Goal: Task Accomplishment & Management: Manage account settings

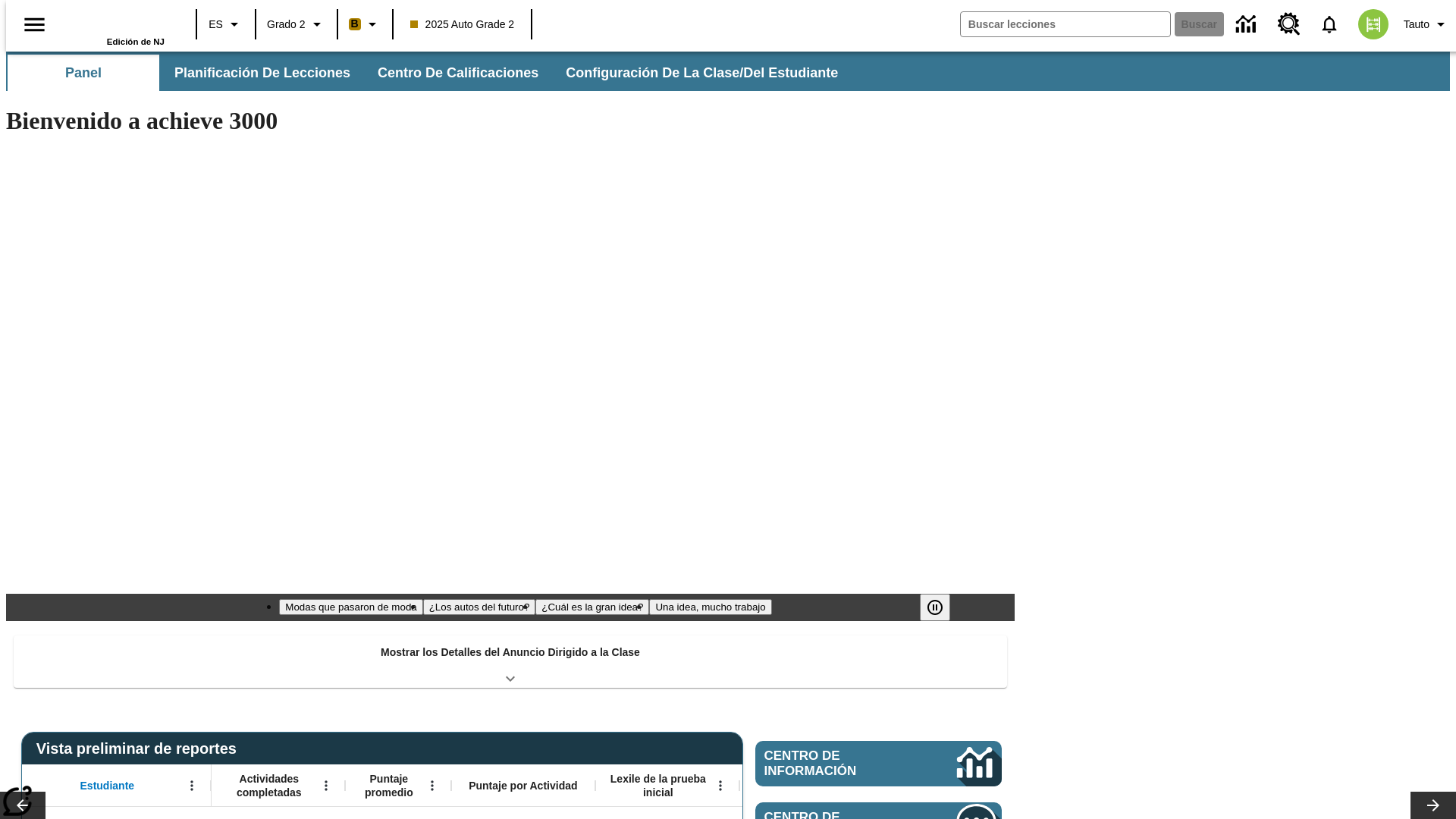
type input "-1"
click at [254, 73] on span "Planificación de lecciones" at bounding box center [262, 73] width 176 height 17
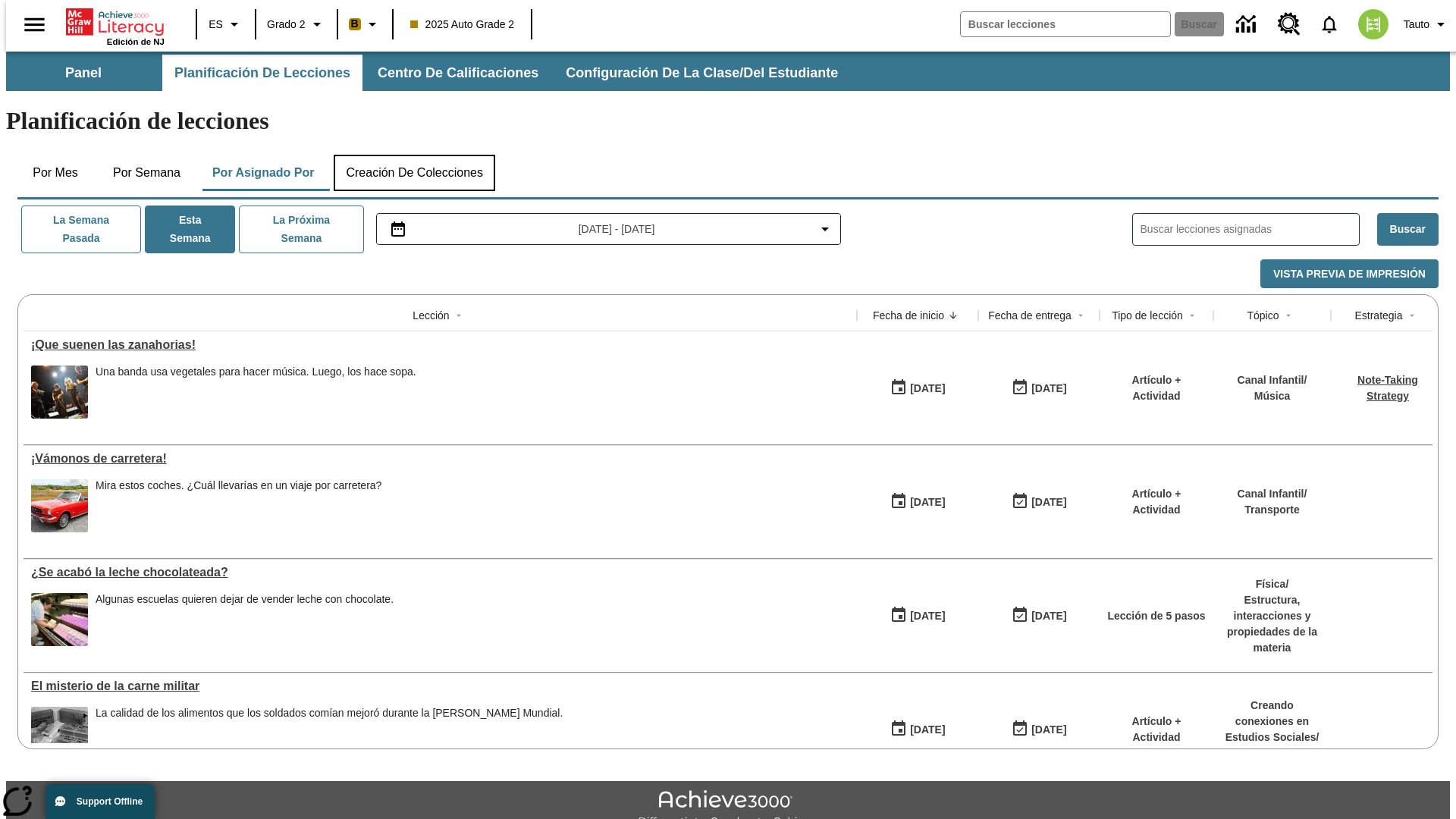
click at [414, 155] on button "Creación de colecciones" at bounding box center [415, 173] width 162 height 36
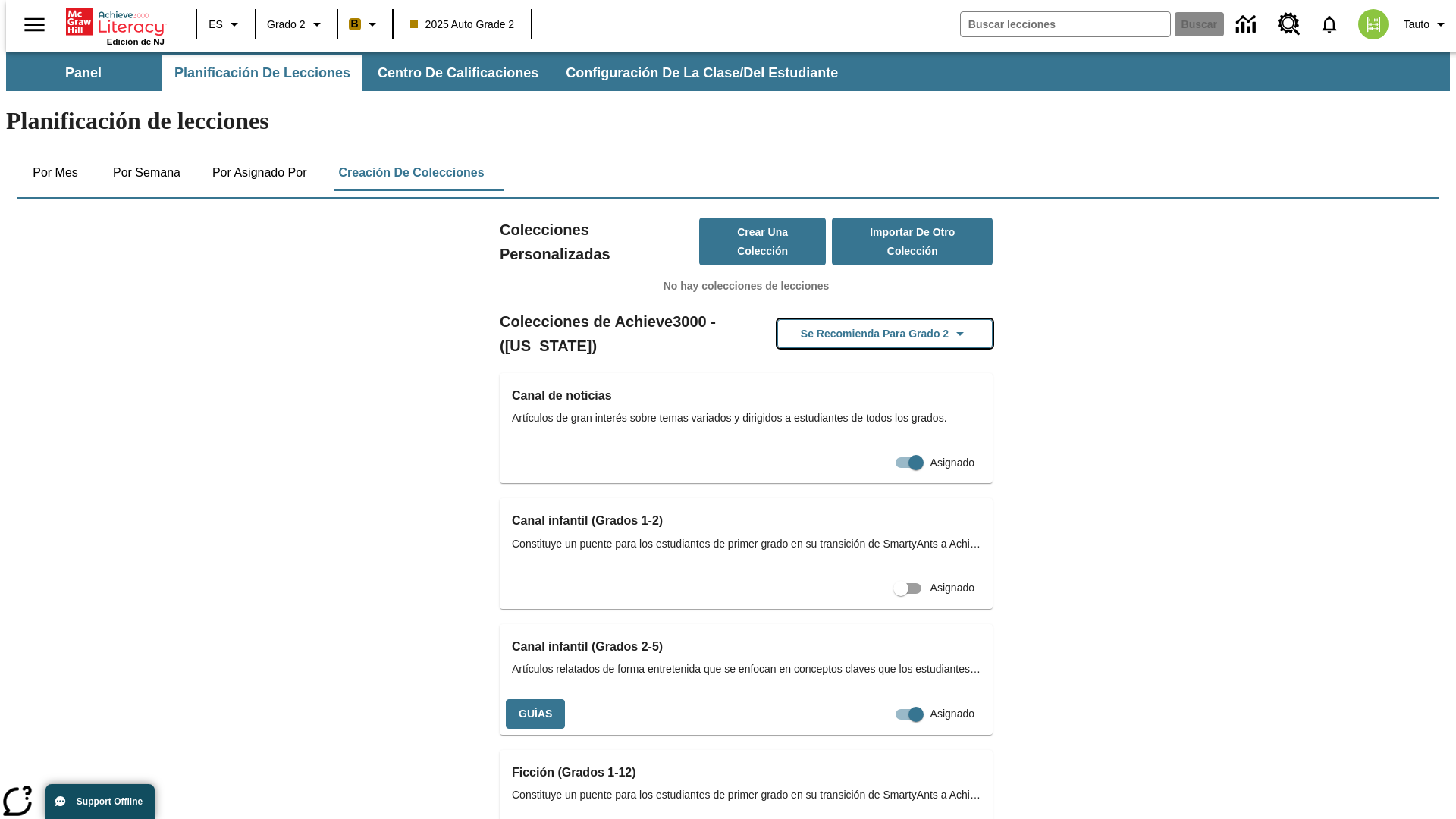
click at [861, 319] on button "Se recomienda para Grado 2" at bounding box center [885, 334] width 215 height 30
click at [881, 700] on input "Asignado" at bounding box center [915, 714] width 87 height 29
checkbox input "false"
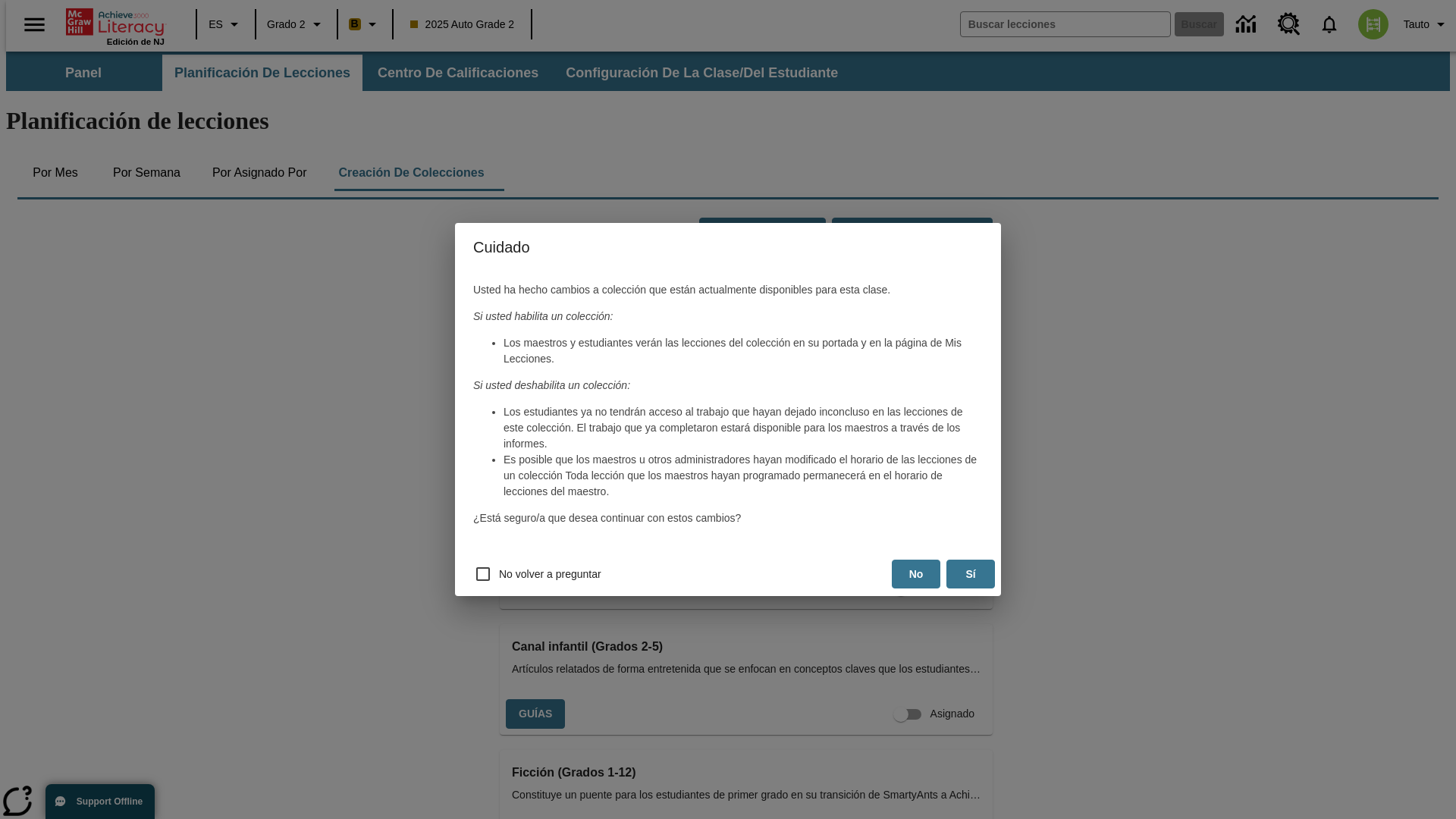
scroll to position [245, 0]
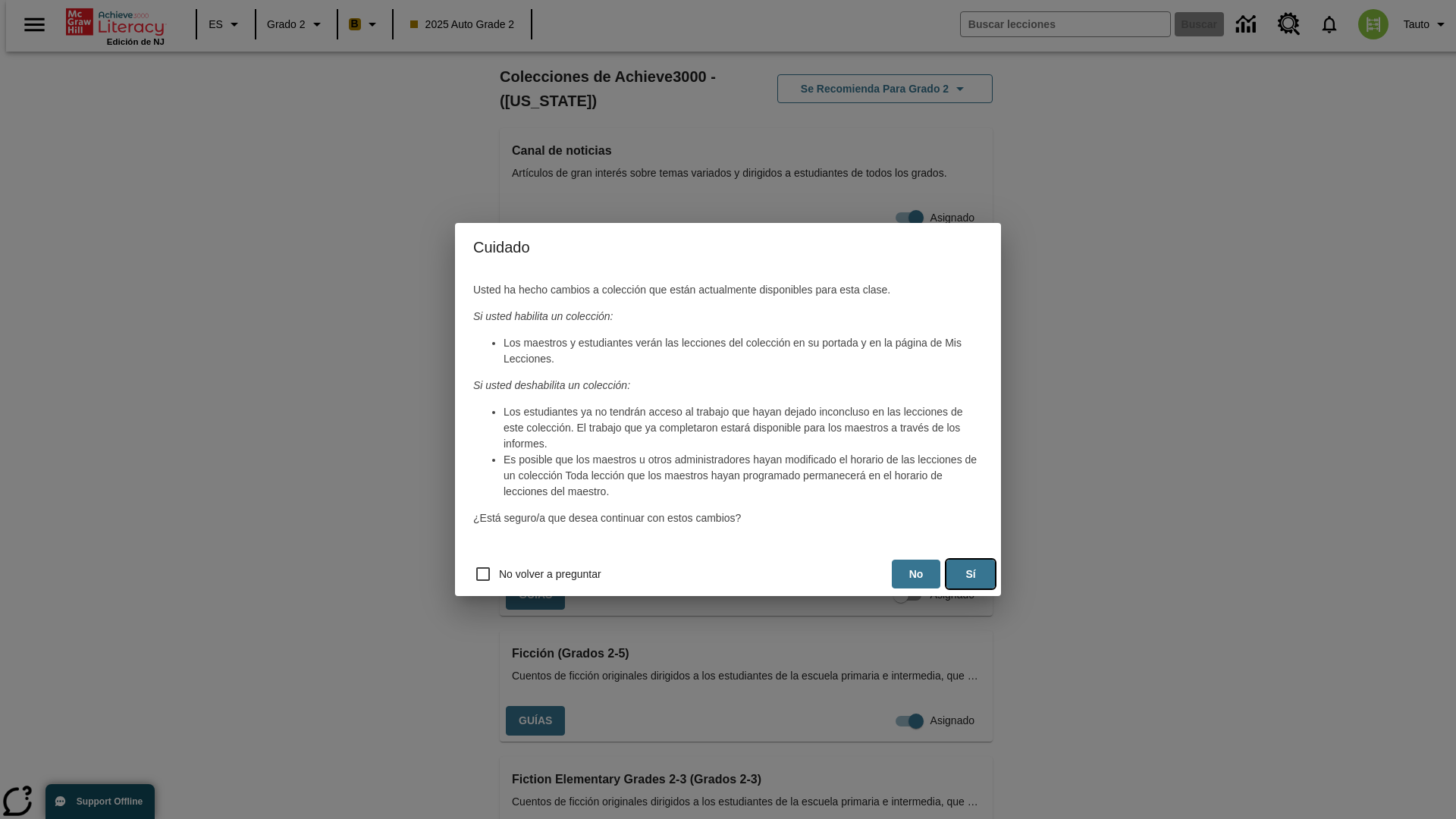
click at [970, 574] on button "Sí" at bounding box center [970, 575] width 49 height 30
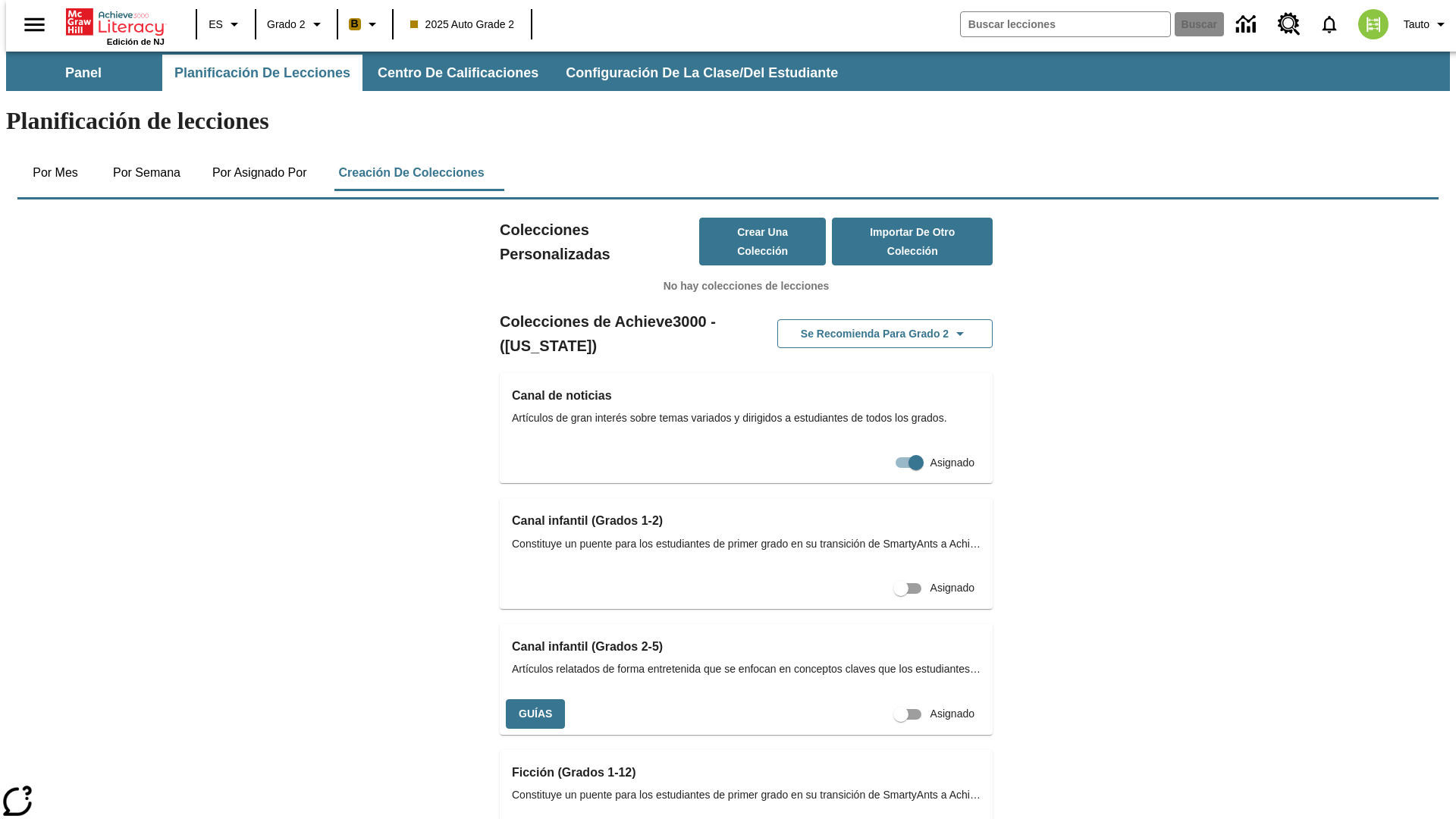
click at [873, 700] on input "Asignado" at bounding box center [900, 714] width 87 height 29
checkbox input "true"
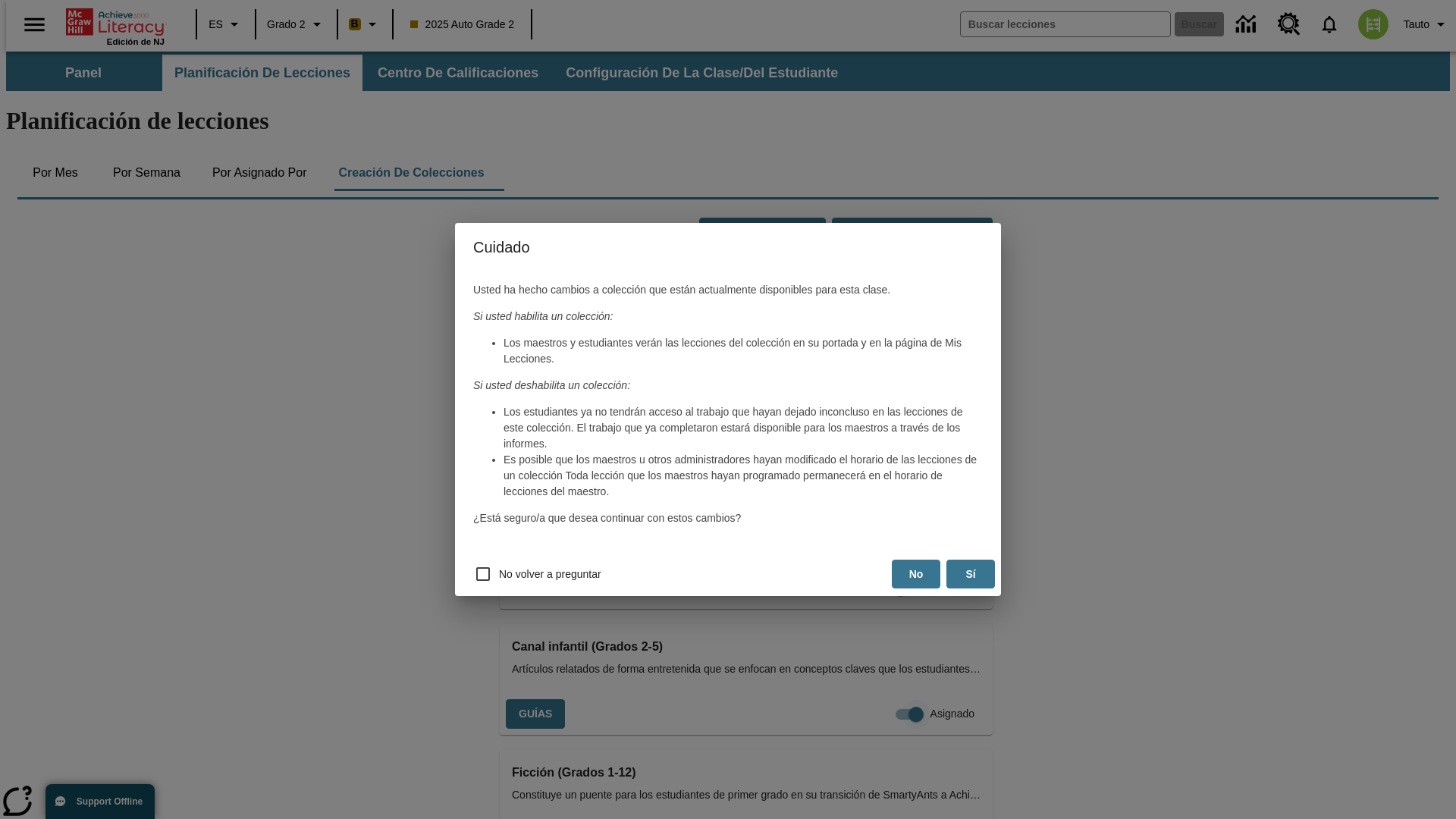
scroll to position [245, 0]
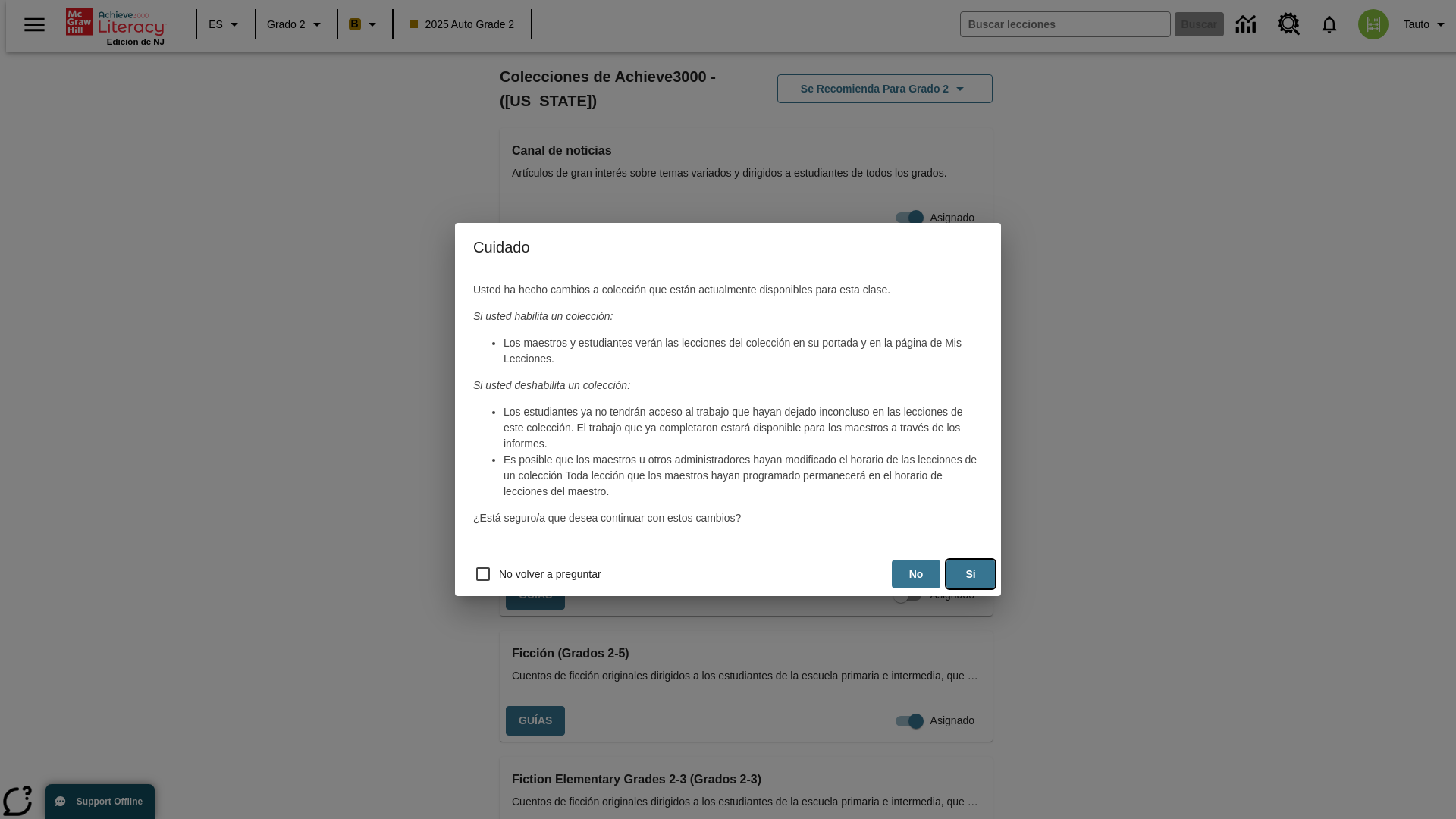
click at [970, 574] on button "Sí" at bounding box center [970, 575] width 49 height 30
